Goal: Navigation & Orientation: Find specific page/section

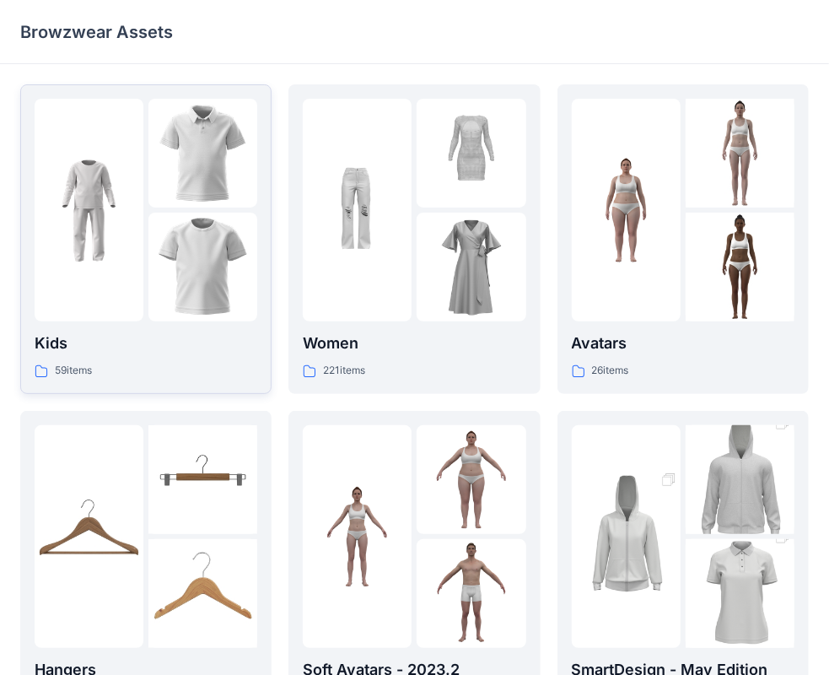
click at [142, 283] on div at bounding box center [89, 210] width 109 height 223
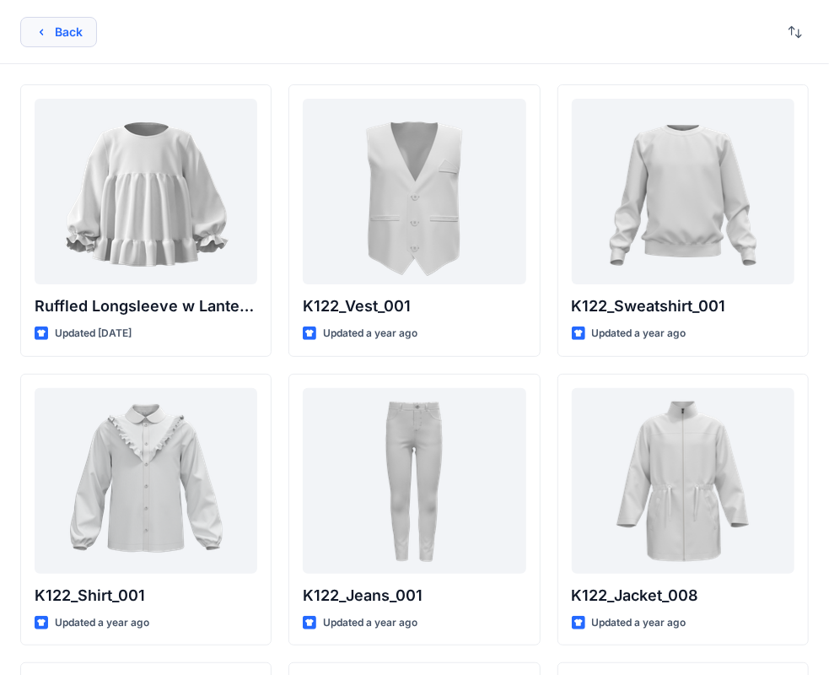
click at [60, 31] on button "Back" at bounding box center [58, 32] width 77 height 30
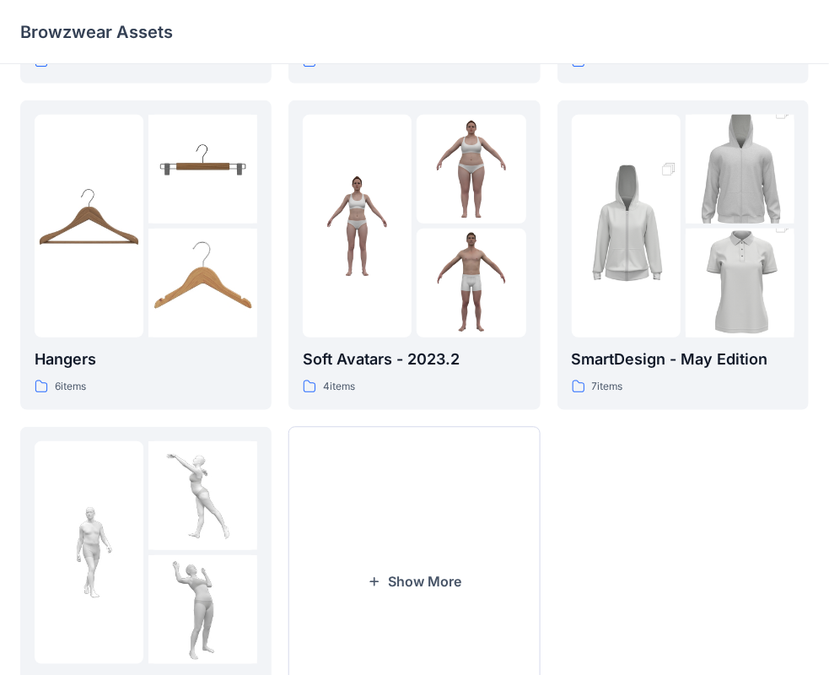
scroll to position [250, 0]
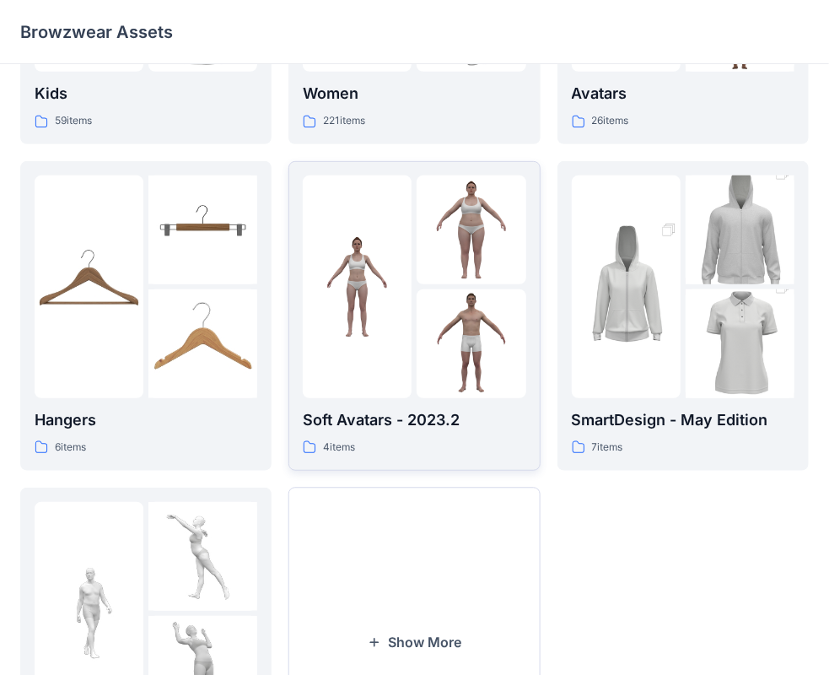
click at [375, 423] on p "Soft Avatars - 2023.2" at bounding box center [414, 420] width 223 height 24
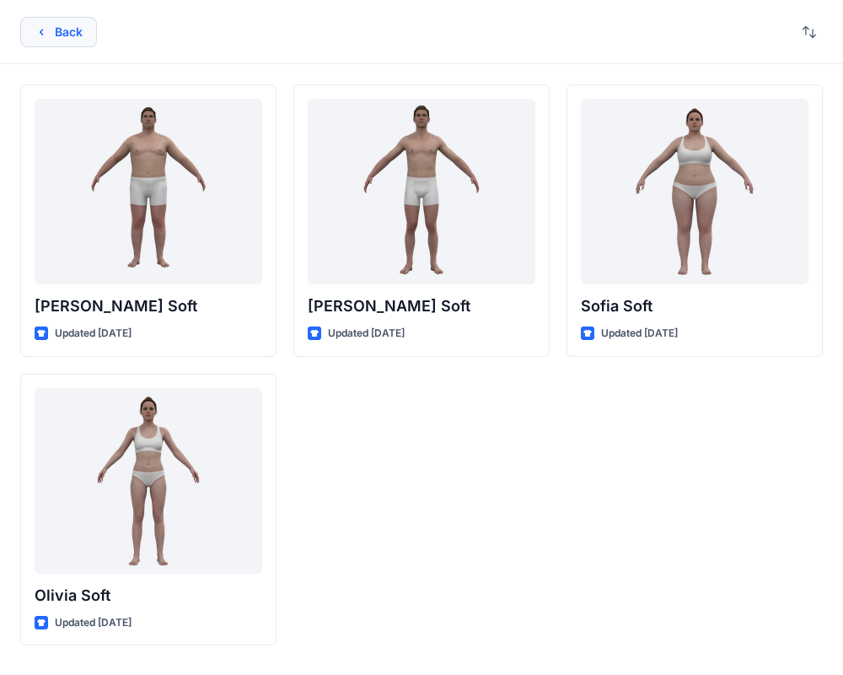
click at [39, 34] on icon "button" at bounding box center [41, 31] width 13 height 13
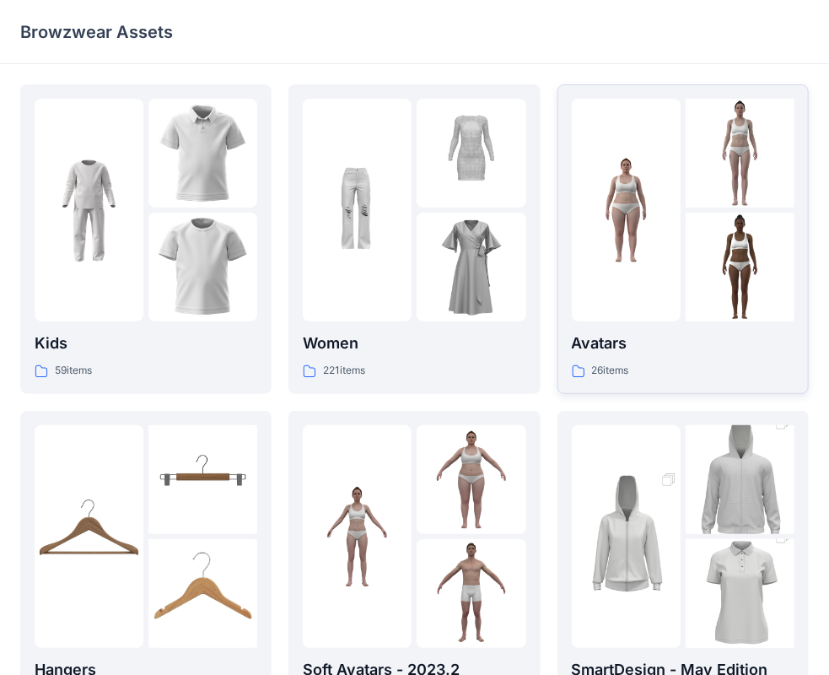
click at [683, 307] on div at bounding box center [683, 210] width 223 height 223
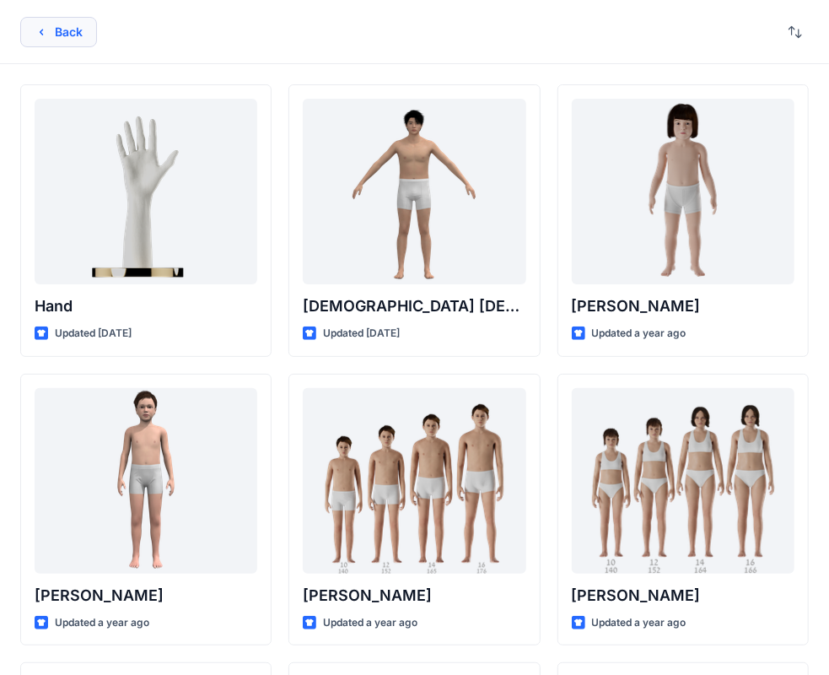
click at [55, 31] on button "Back" at bounding box center [58, 32] width 77 height 30
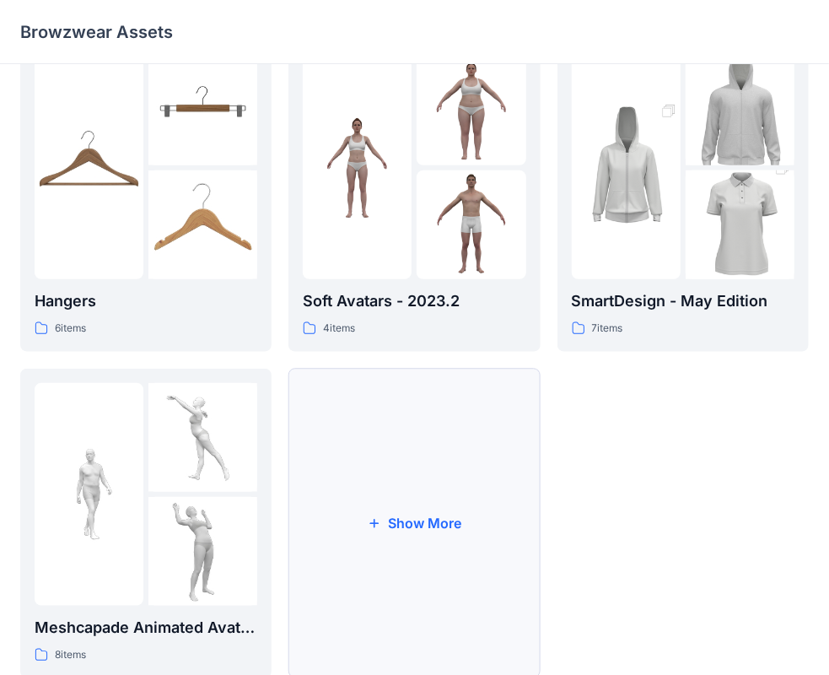
scroll to position [418, 0]
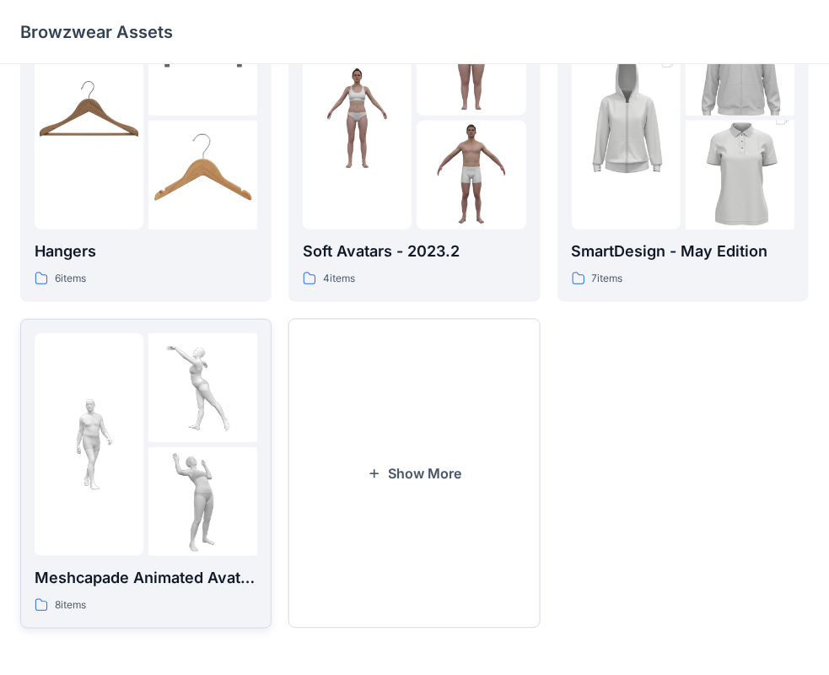
click at [127, 576] on p "Meshcapade Animated Avatars" at bounding box center [146, 578] width 223 height 24
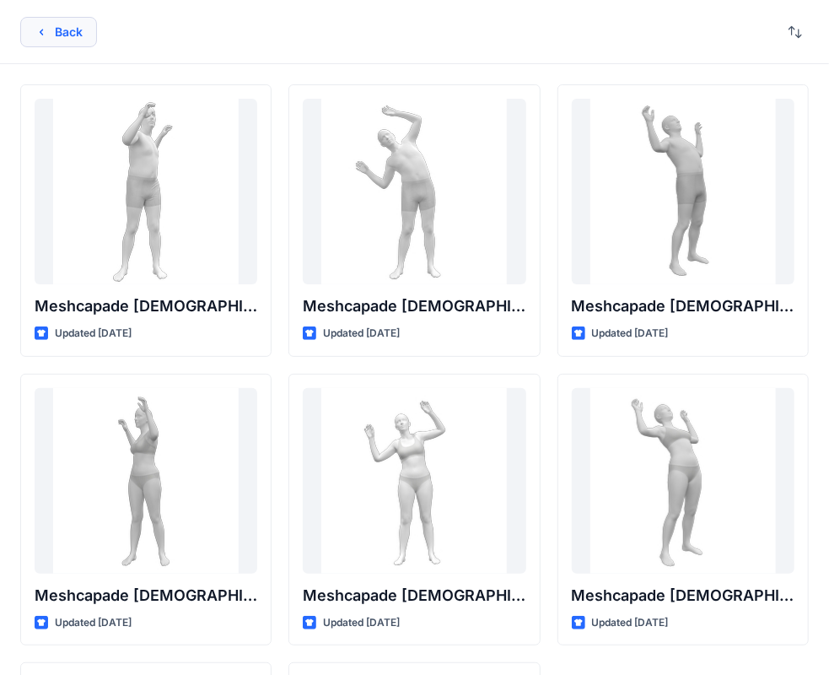
click at [46, 31] on icon "button" at bounding box center [41, 31] width 13 height 13
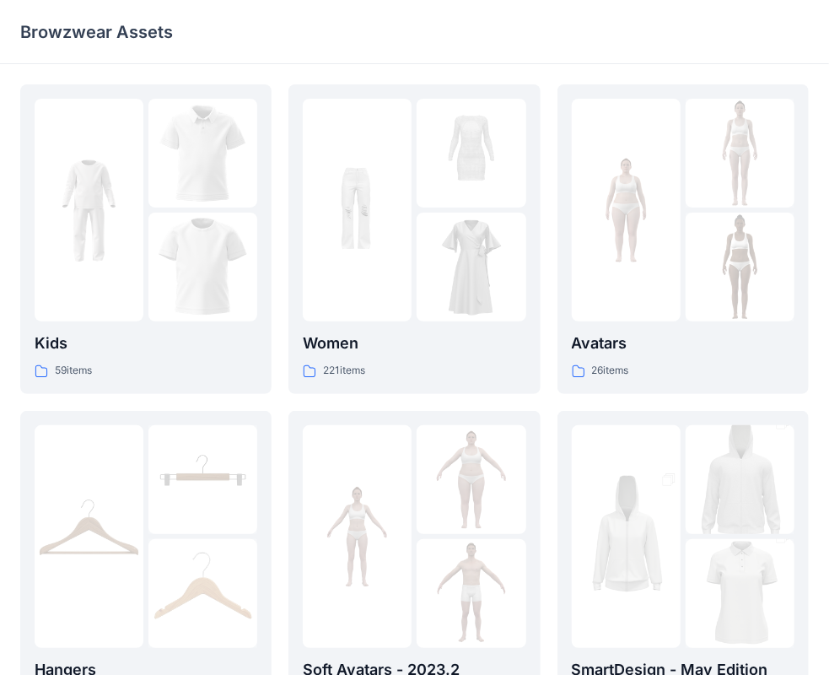
scroll to position [418, 0]
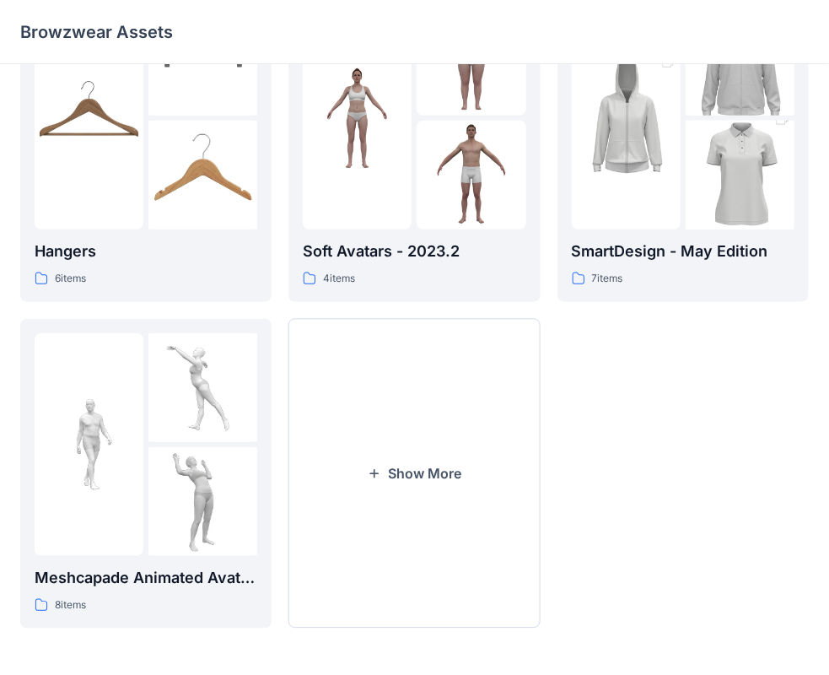
click at [630, 518] on div "Avatars 26 items SmartDesign - May Edition 7 items" at bounding box center [682, 147] width 251 height 962
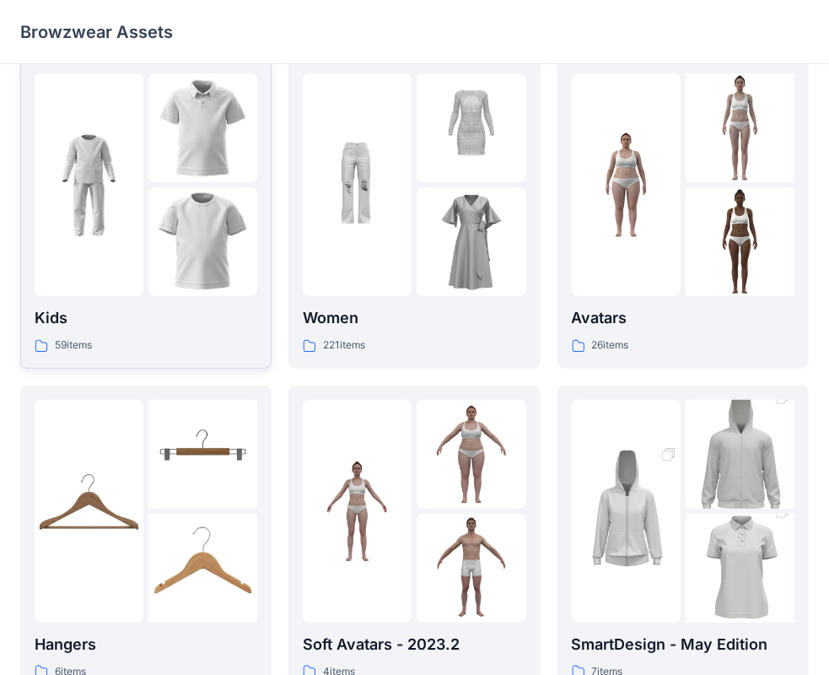
scroll to position [0, 0]
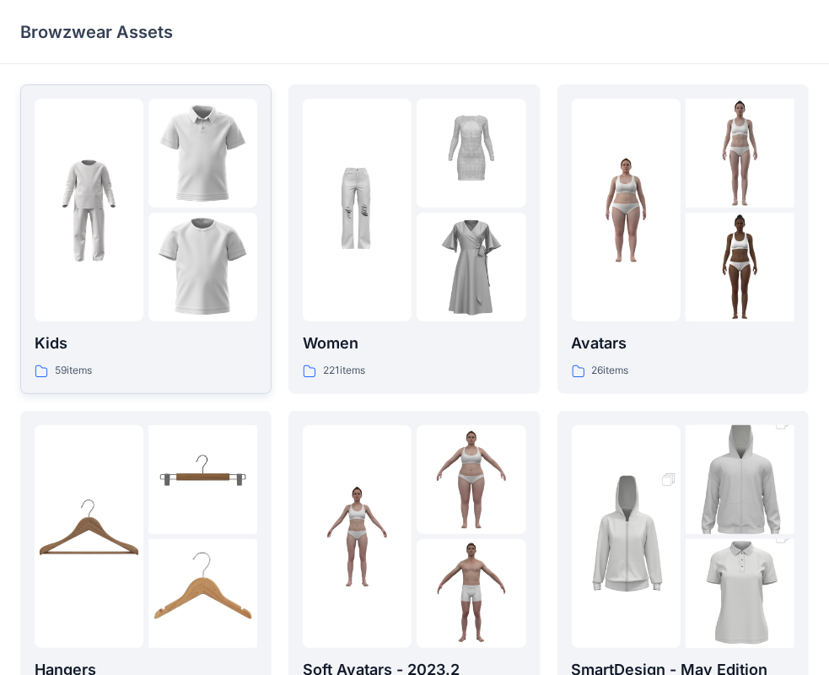
click at [127, 258] on img at bounding box center [89, 210] width 109 height 109
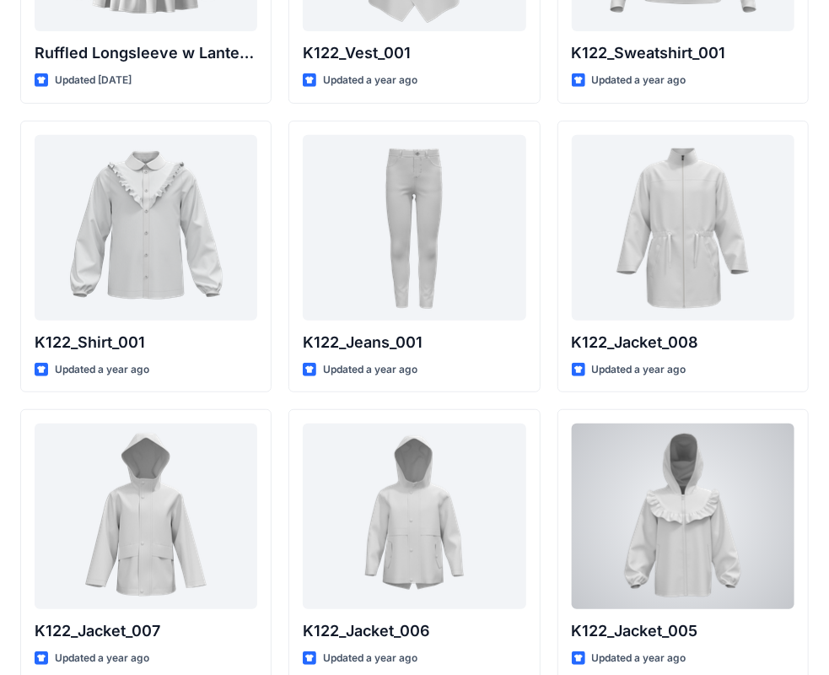
scroll to position [675, 0]
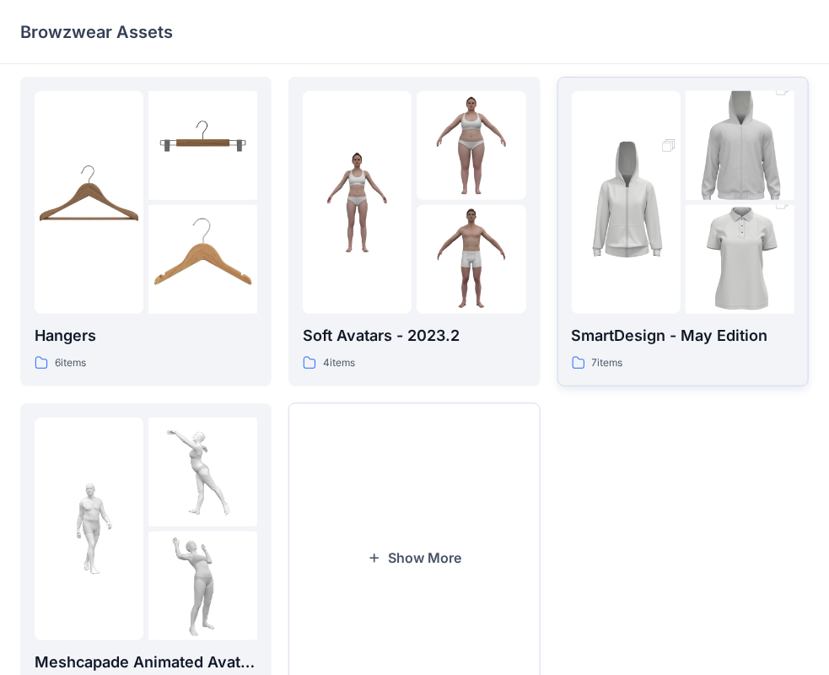
scroll to position [81, 0]
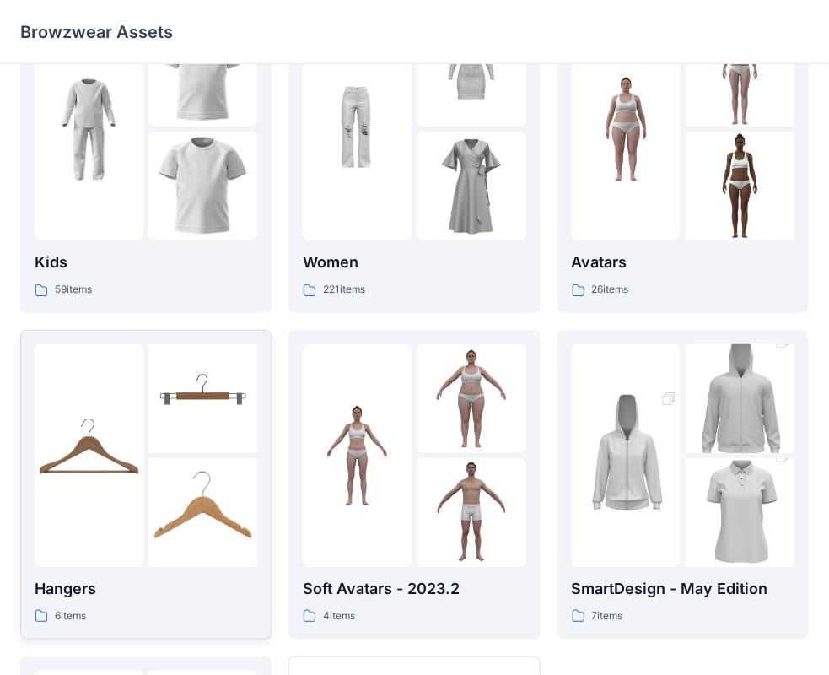
click at [76, 543] on div at bounding box center [89, 455] width 109 height 223
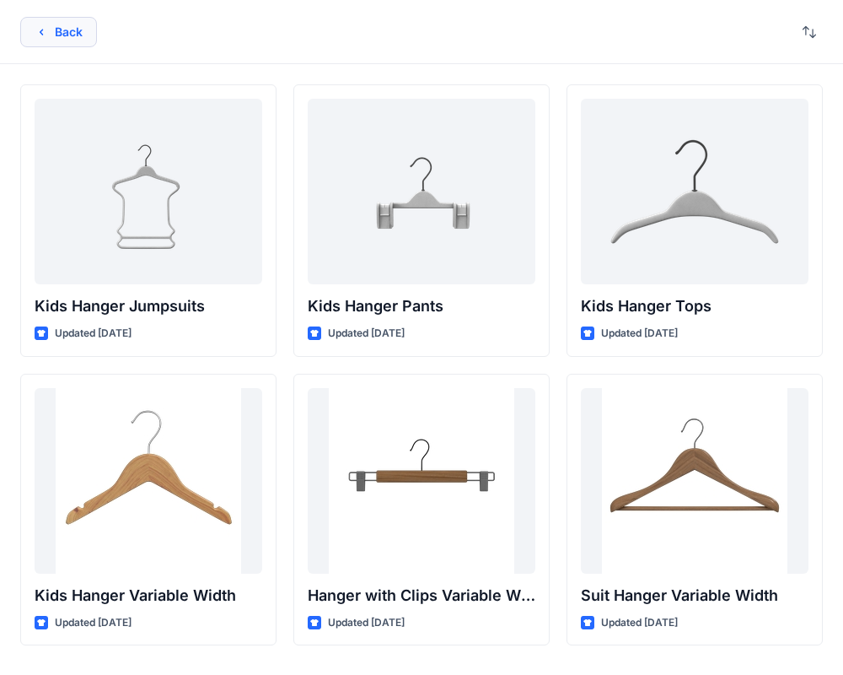
click at [42, 40] on button "Back" at bounding box center [58, 32] width 77 height 30
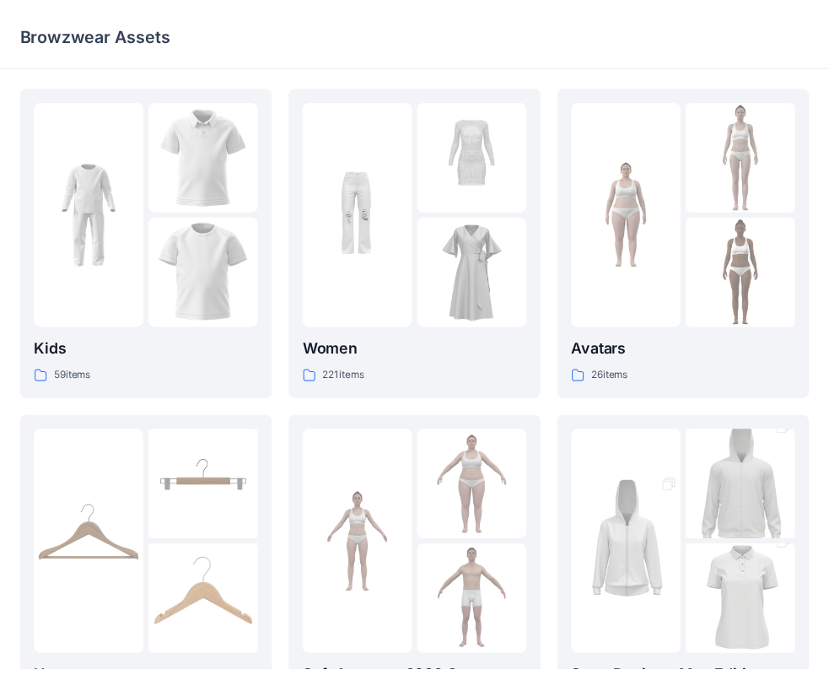
scroll to position [81, 0]
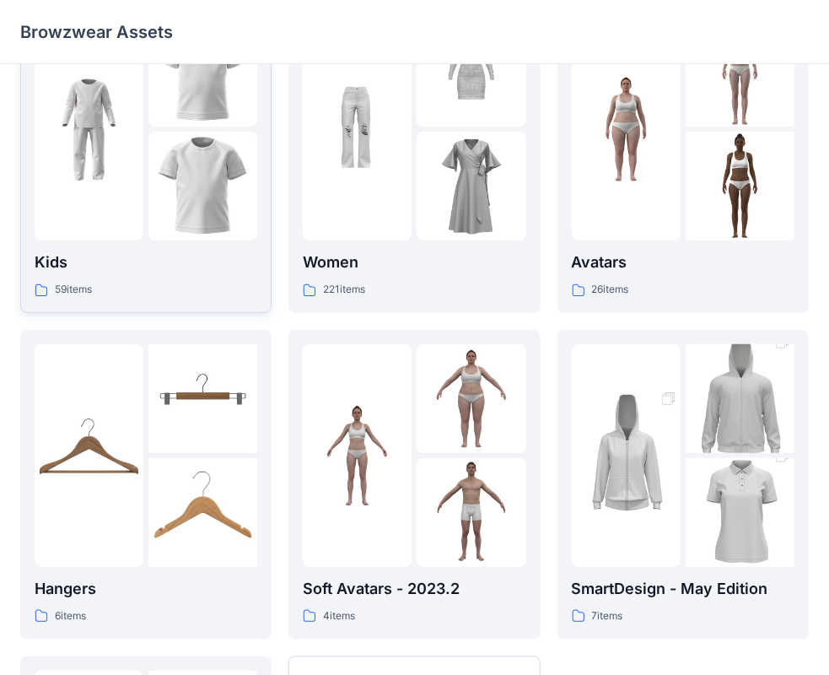
click at [98, 148] on img at bounding box center [89, 129] width 109 height 109
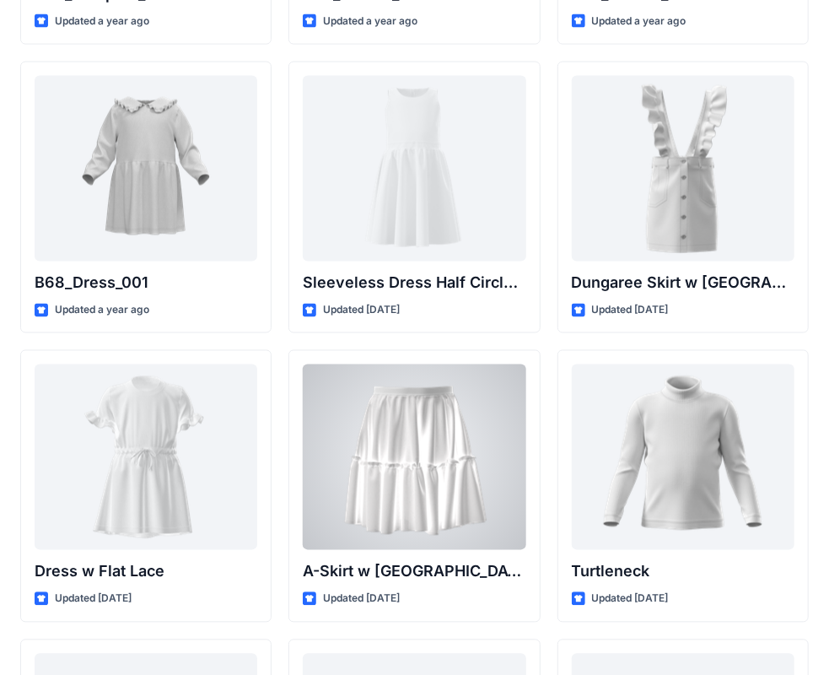
scroll to position [3777, 0]
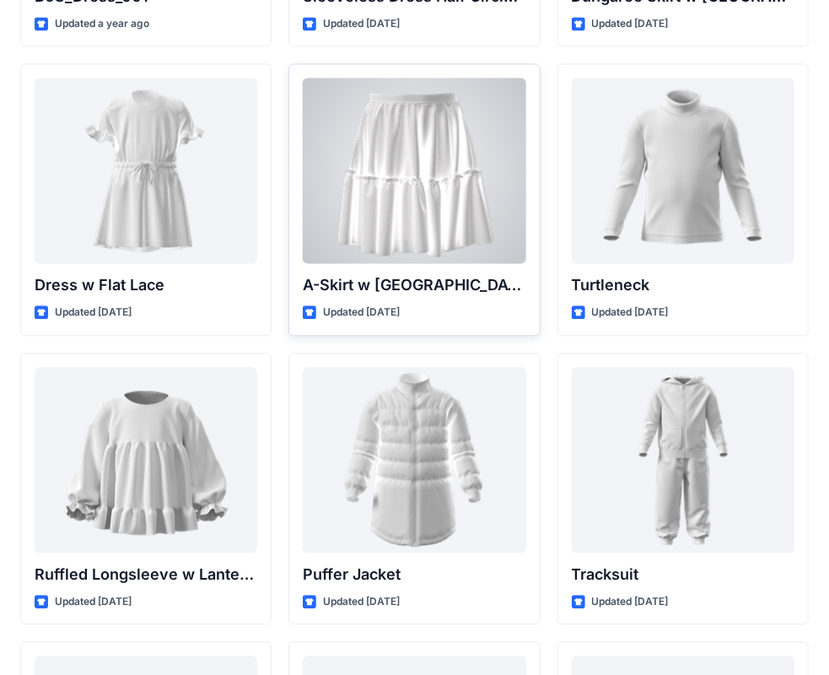
click at [427, 175] on div at bounding box center [414, 171] width 223 height 186
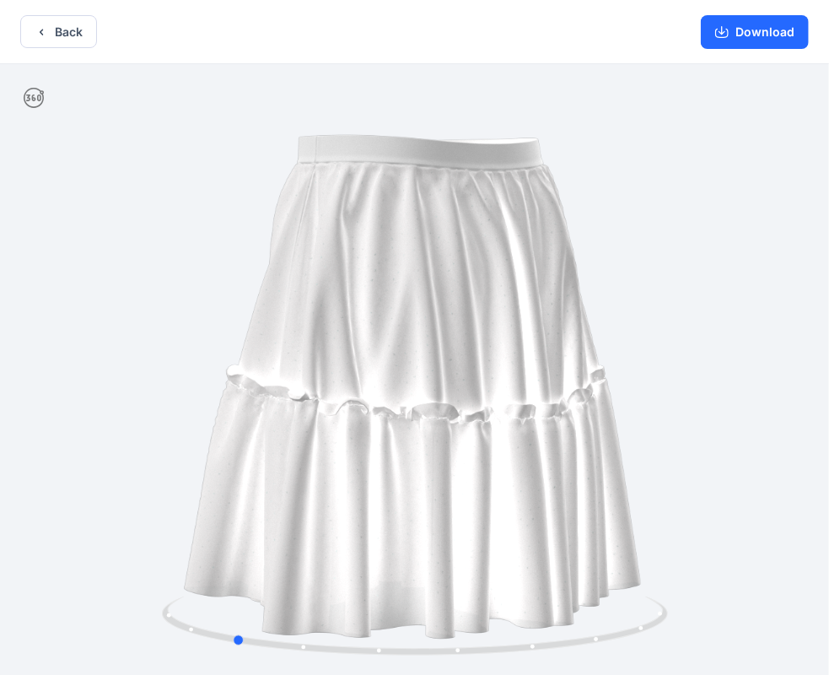
drag, startPoint x: 574, startPoint y: 543, endPoint x: 897, endPoint y: 364, distance: 369.9
click at [829, 364] on html "Back Download Version History" at bounding box center [414, 339] width 829 height 678
click at [57, 19] on button "Back" at bounding box center [58, 31] width 77 height 33
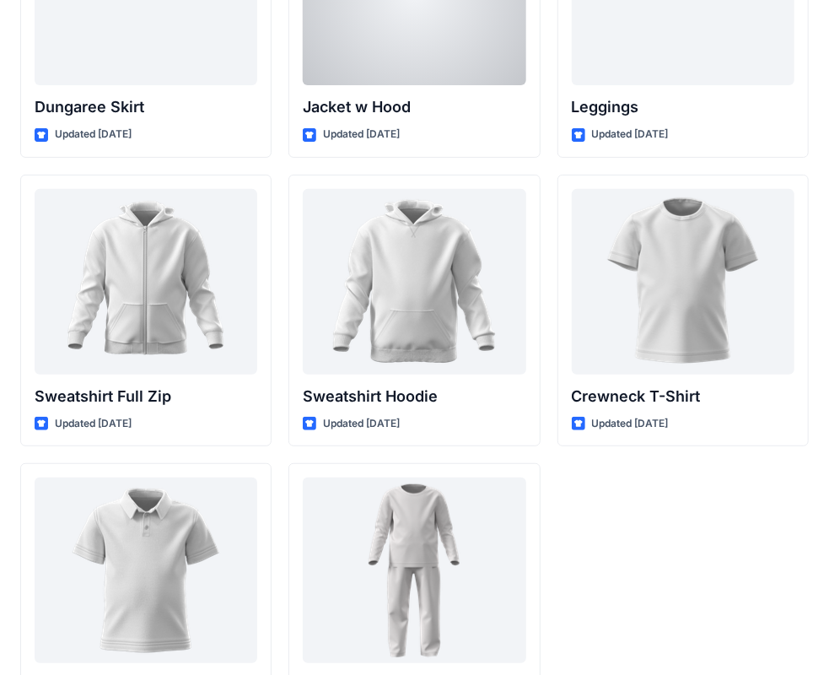
scroll to position [5180, 0]
